Goal: Task Accomplishment & Management: Complete application form

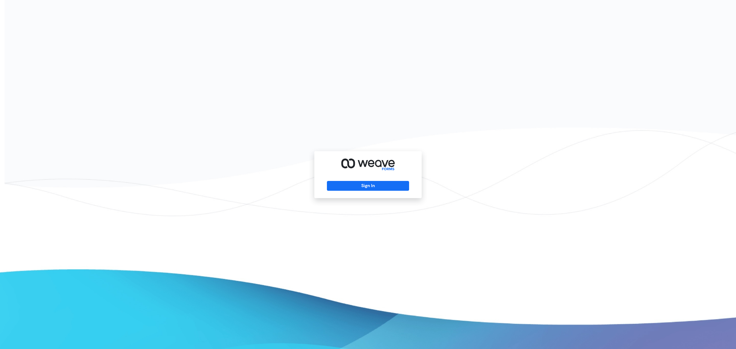
click at [365, 179] on div "Sign In" at bounding box center [367, 174] width 107 height 47
click at [363, 185] on button "Sign In" at bounding box center [368, 186] width 82 height 10
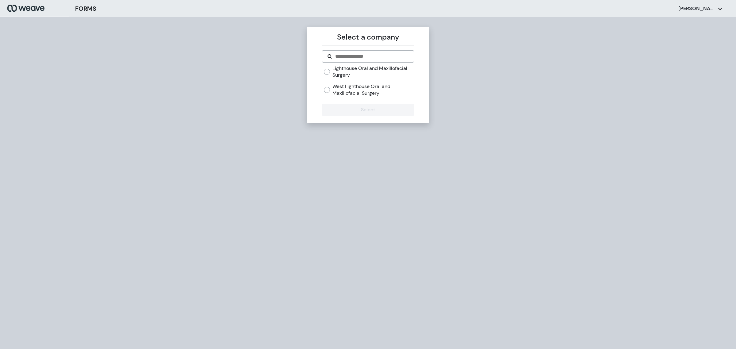
click at [341, 91] on label "West Lighthouse Oral and Maxillofacial Surgery" at bounding box center [372, 89] width 81 height 13
click at [341, 106] on button "Select" at bounding box center [368, 110] width 92 height 12
